Goal: Task Accomplishment & Management: Manage account settings

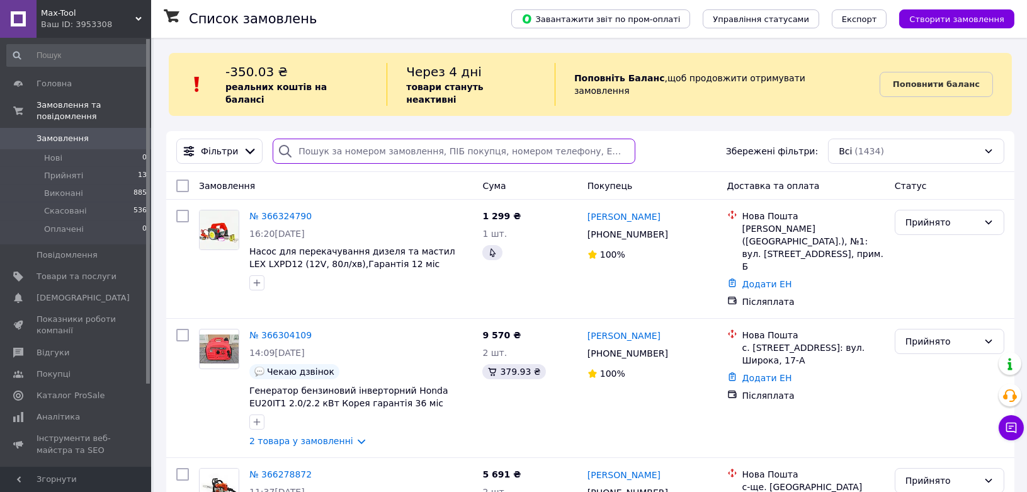
click at [319, 145] on input "search" at bounding box center [454, 151] width 363 height 25
paste input "380682198356"
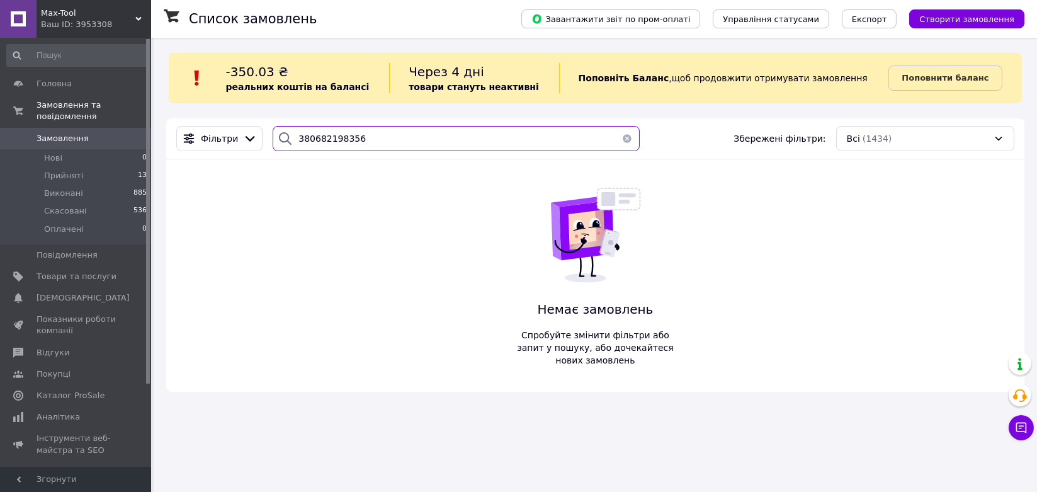
click at [311, 142] on input "380682198356" at bounding box center [456, 138] width 367 height 25
paste input "Жибінкас"
type input "Жибінкас"
